Goal: Book appointment/travel/reservation

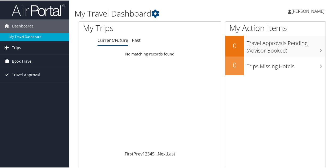
click at [26, 57] on span "Book Travel" at bounding box center [22, 60] width 21 height 13
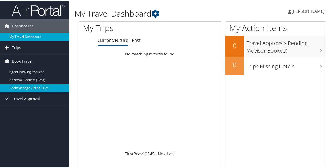
click at [25, 88] on link "Book/Manage Online Trips" at bounding box center [34, 87] width 69 height 8
